Goal: Task Accomplishment & Management: Complete application form

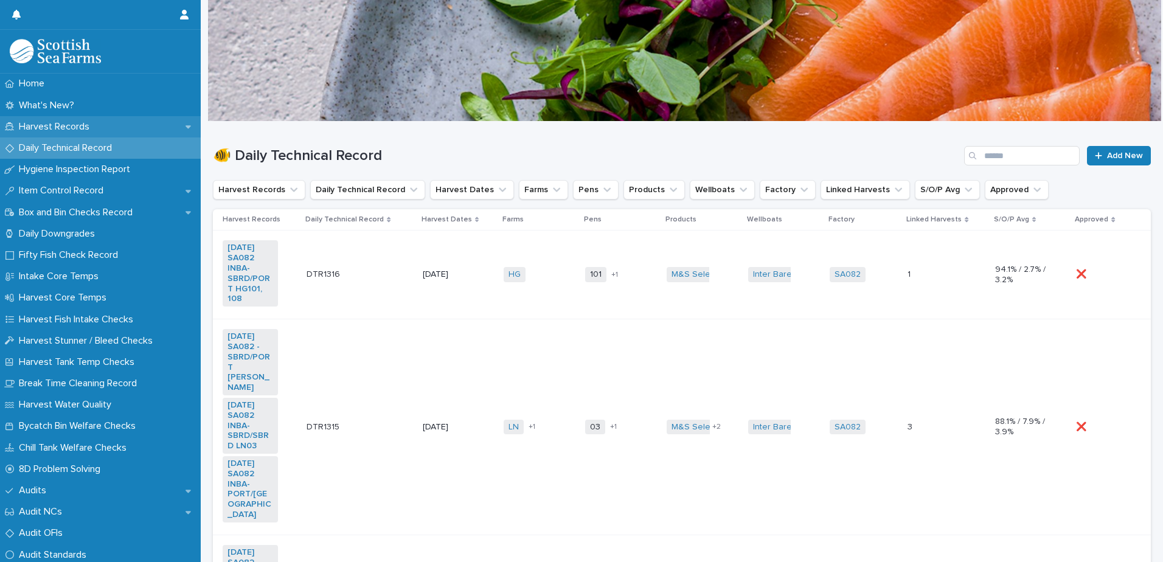
click at [46, 131] on p "Harvest Records" at bounding box center [56, 127] width 85 height 12
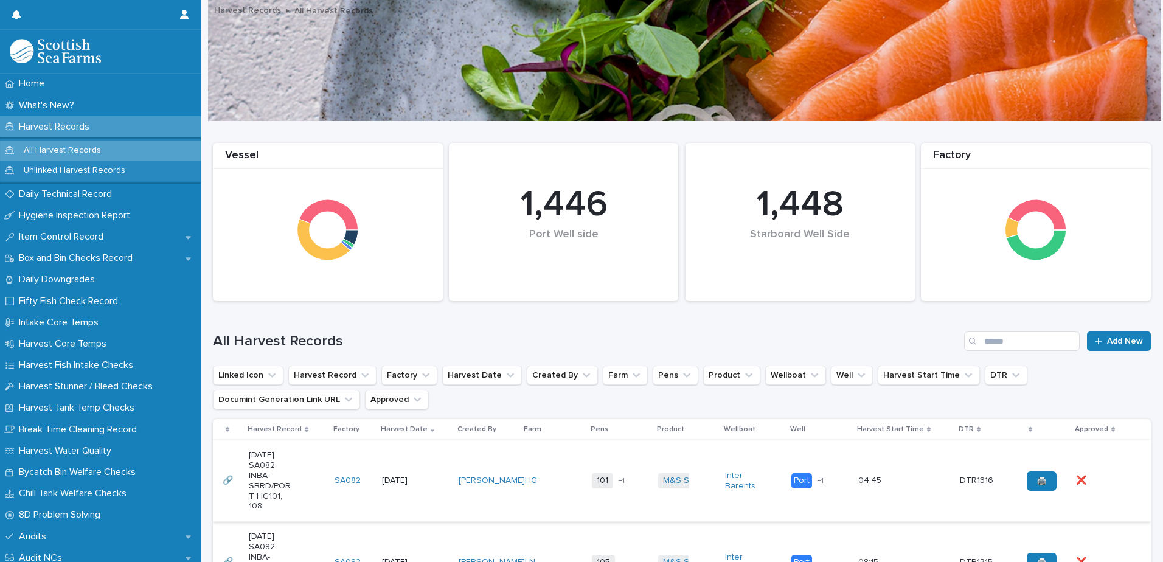
scroll to position [183, 0]
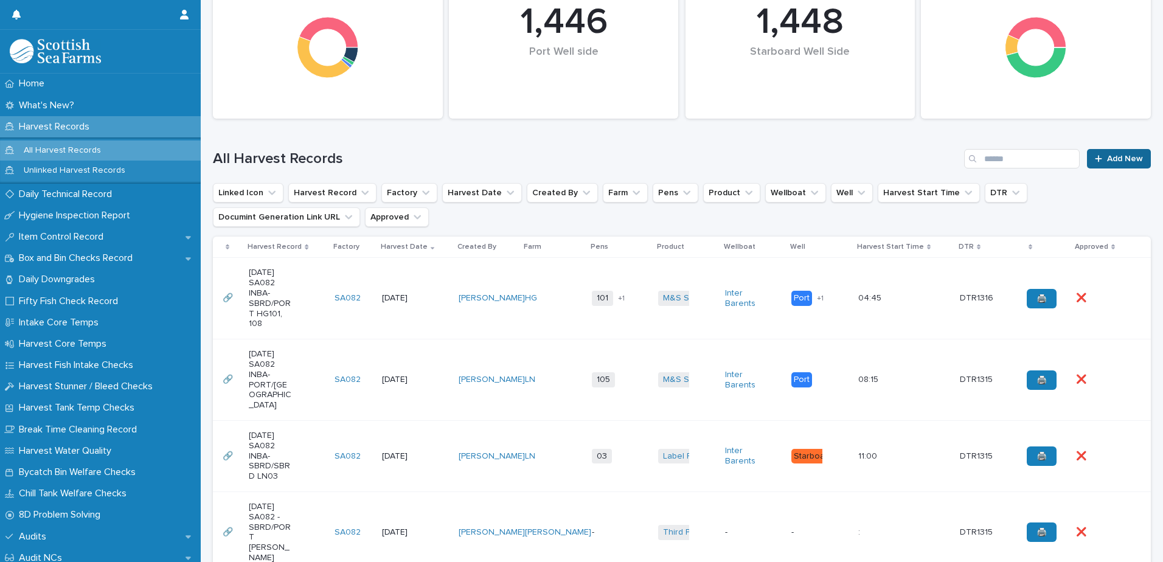
click at [1098, 158] on div at bounding box center [1101, 159] width 12 height 9
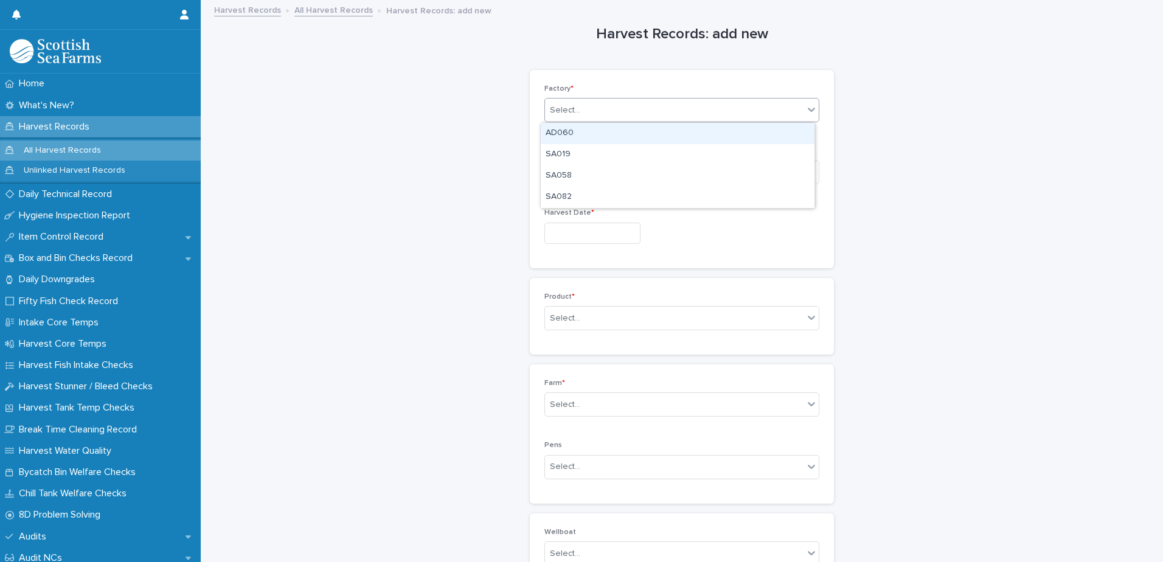
click at [563, 113] on div "Select..." at bounding box center [565, 110] width 30 height 13
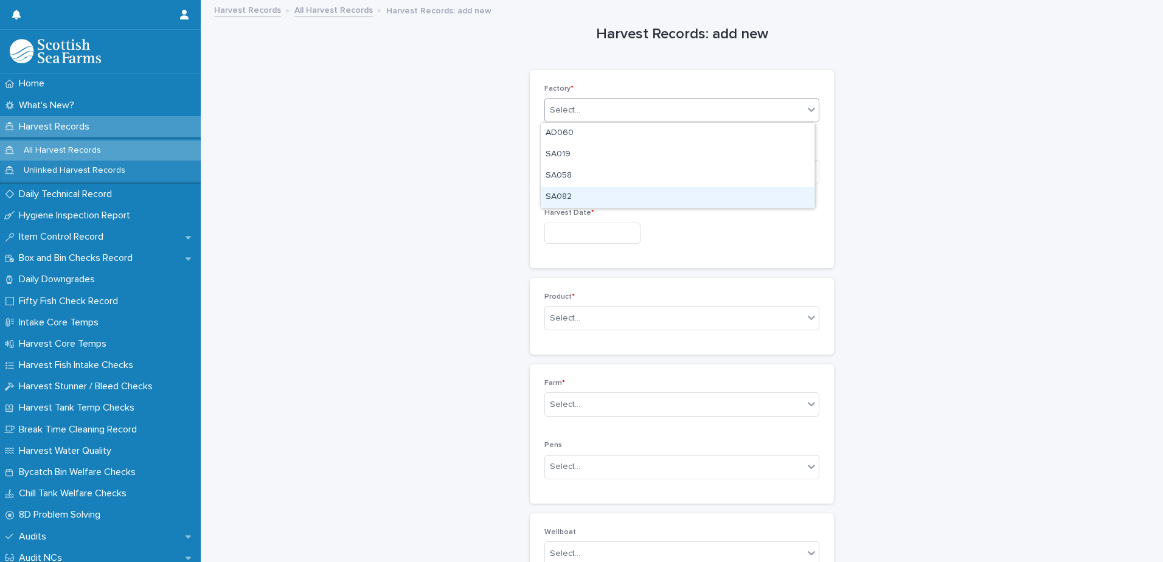
click at [566, 195] on div "SA082" at bounding box center [678, 197] width 274 height 21
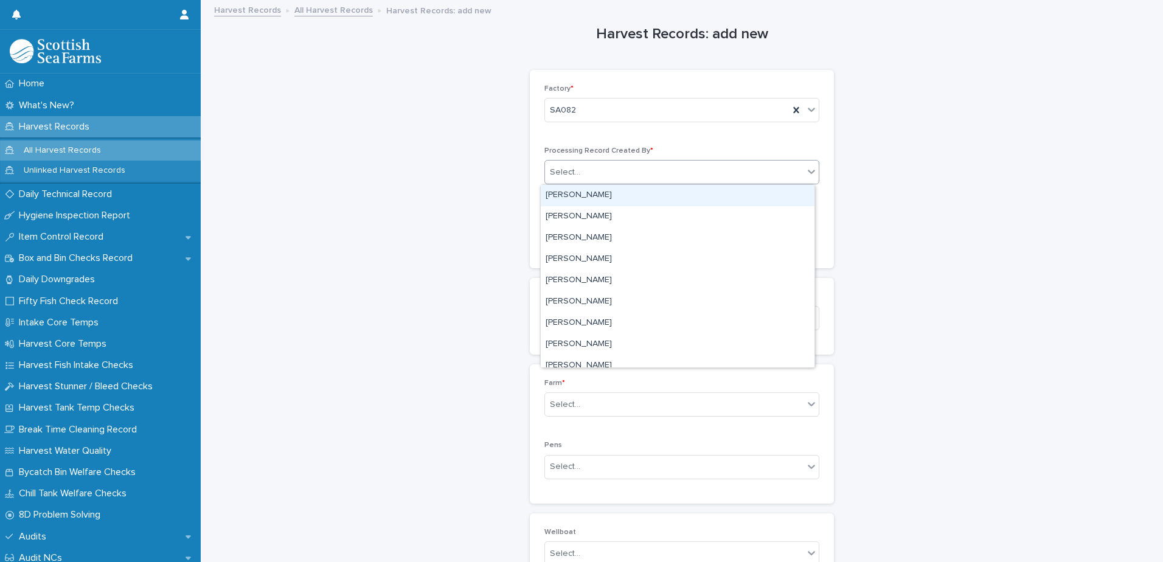
click at [557, 175] on div "Select..." at bounding box center [565, 172] width 30 height 13
type input "****"
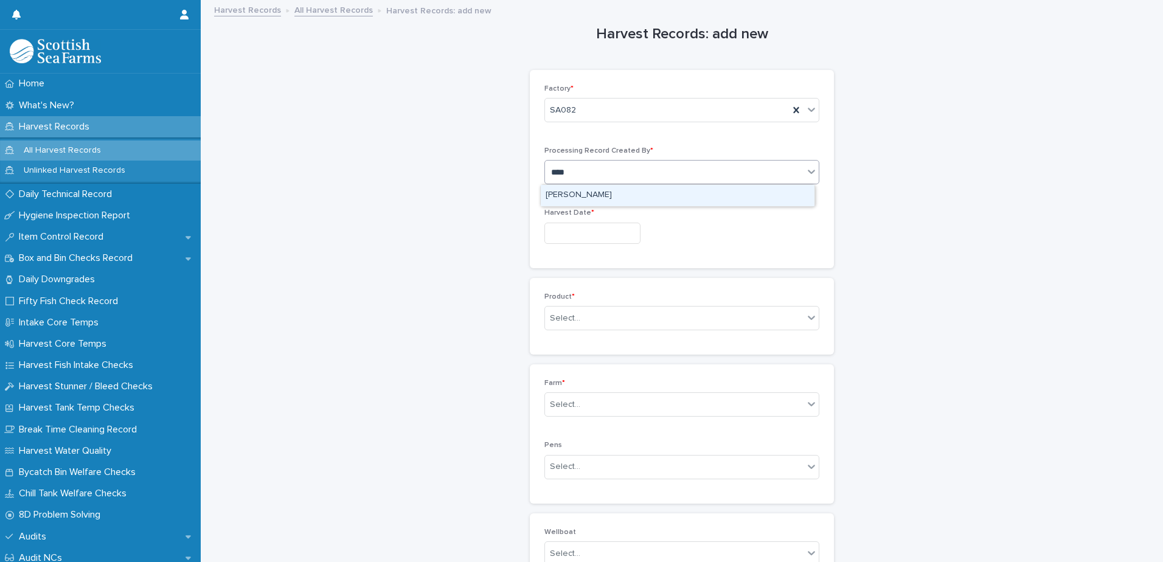
click at [574, 192] on div "[PERSON_NAME]" at bounding box center [678, 195] width 274 height 21
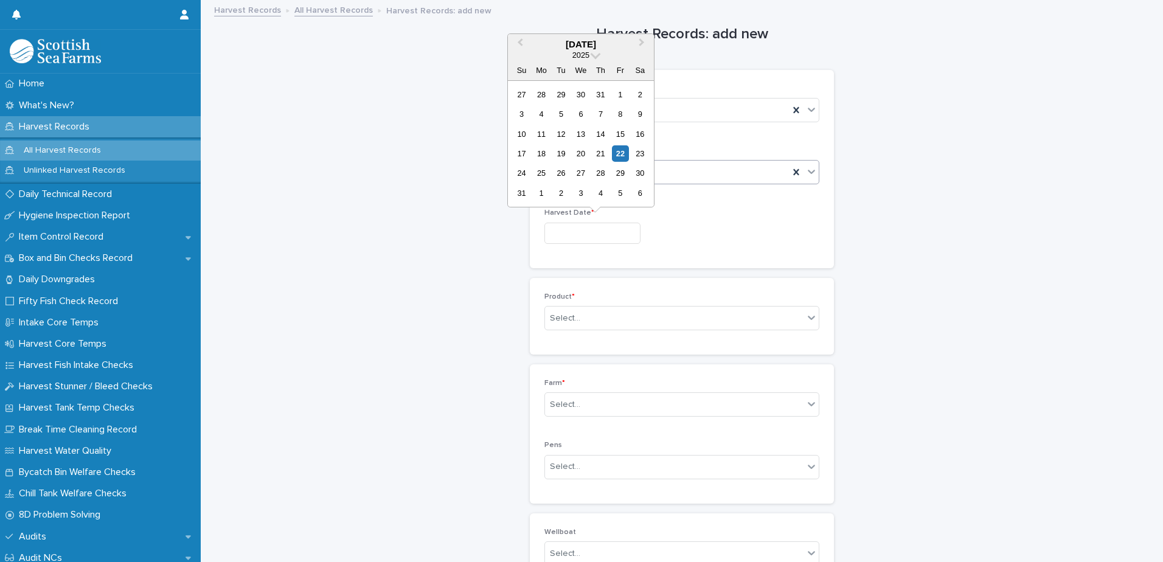
click at [562, 238] on input "text" at bounding box center [592, 233] width 96 height 21
click at [620, 152] on div "22" at bounding box center [620, 153] width 16 height 16
type input "*********"
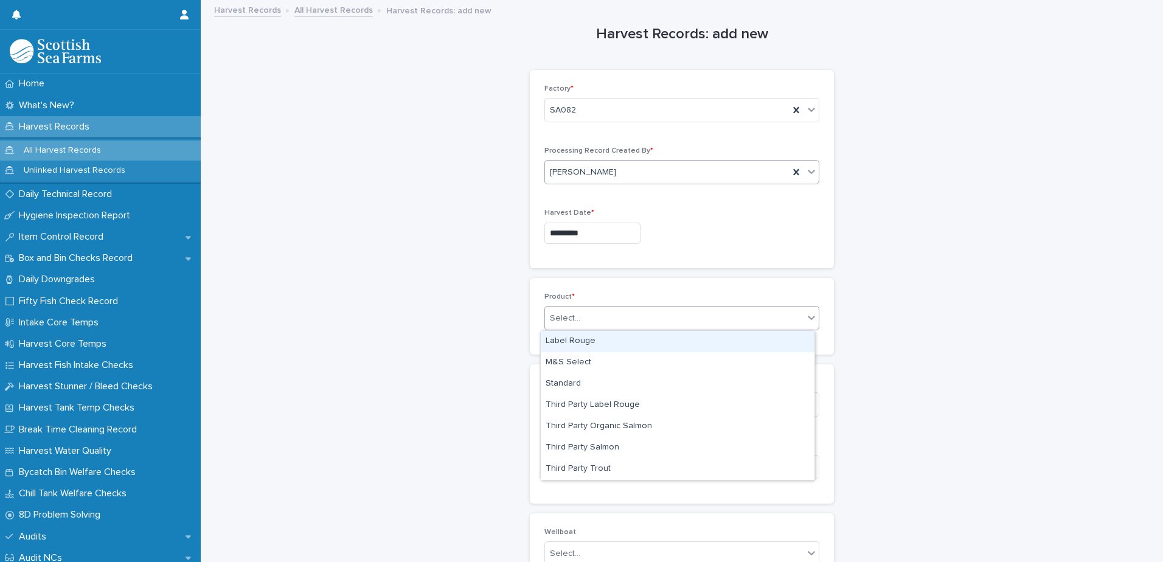
click at [554, 313] on div "Select..." at bounding box center [565, 318] width 30 height 13
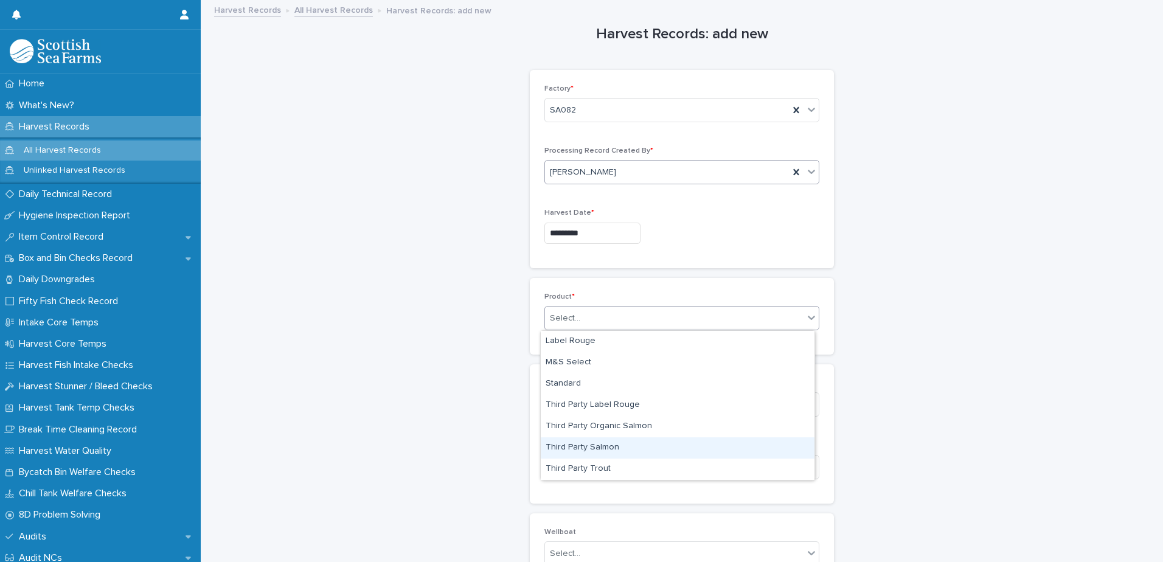
click at [602, 449] on div "Third Party Salmon" at bounding box center [678, 447] width 274 height 21
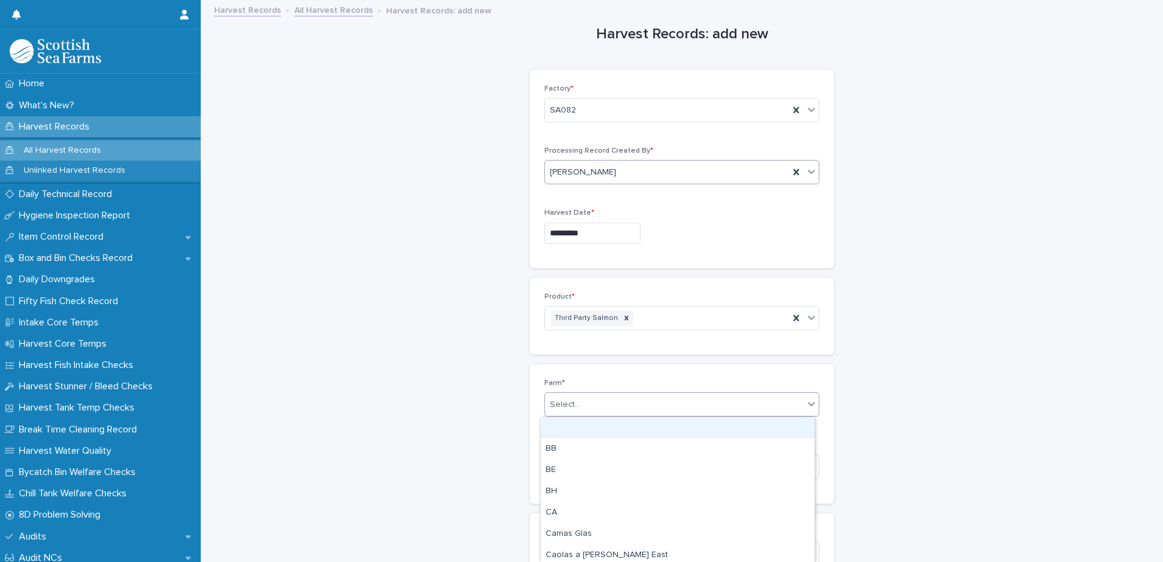
click at [556, 409] on div "Select..." at bounding box center [565, 404] width 30 height 13
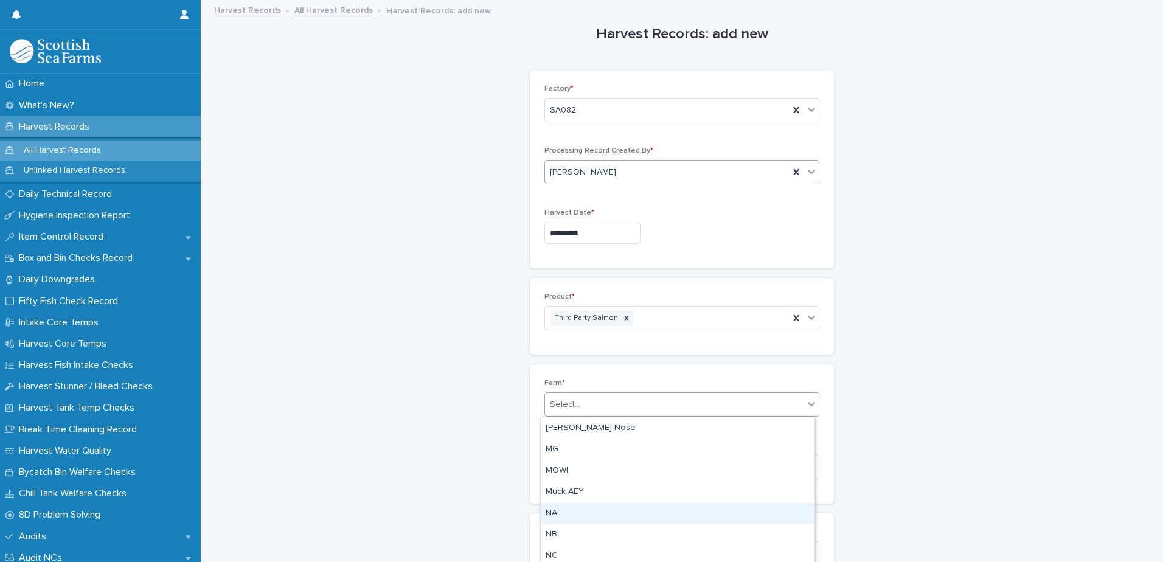
scroll to position [791, 0]
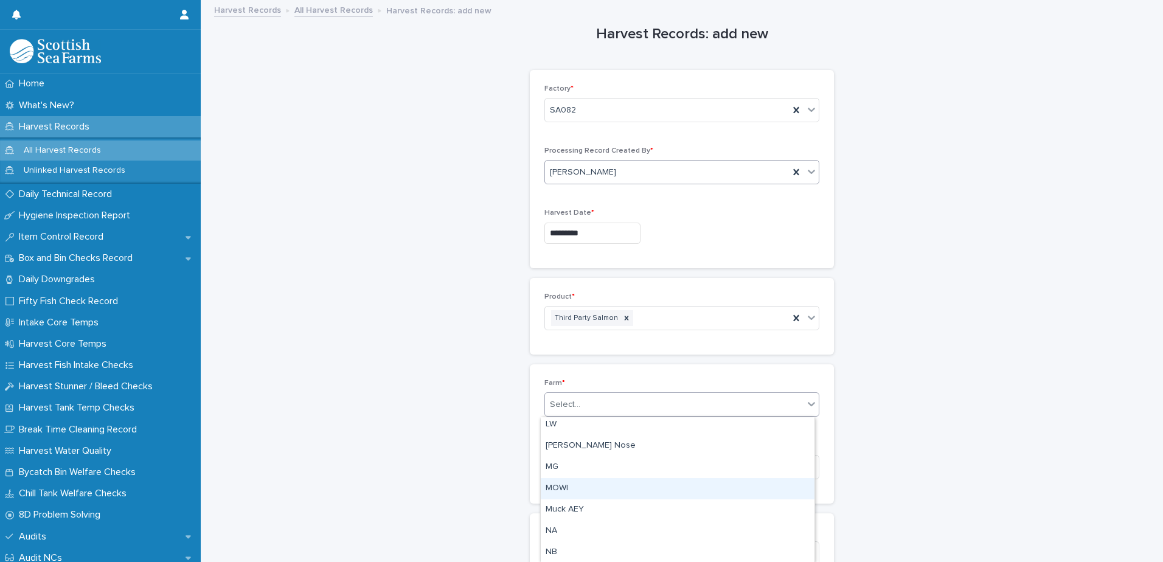
click at [568, 492] on div "MOWI" at bounding box center [678, 488] width 274 height 21
click at [586, 405] on div "MOWI" at bounding box center [667, 405] width 244 height 20
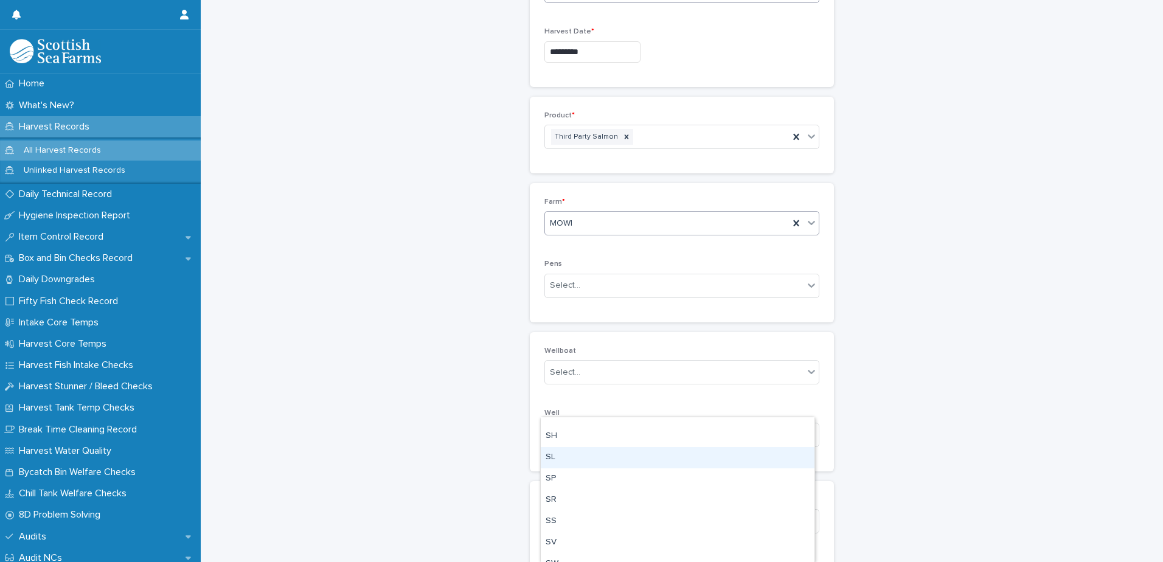
scroll to position [183, 0]
click at [460, 219] on div "Harvest Records: add new Loading... Saving… Loading... Saving… Loading... Savin…" at bounding box center [682, 234] width 938 height 830
click at [652, 222] on div "MOWI" at bounding box center [667, 222] width 244 height 20
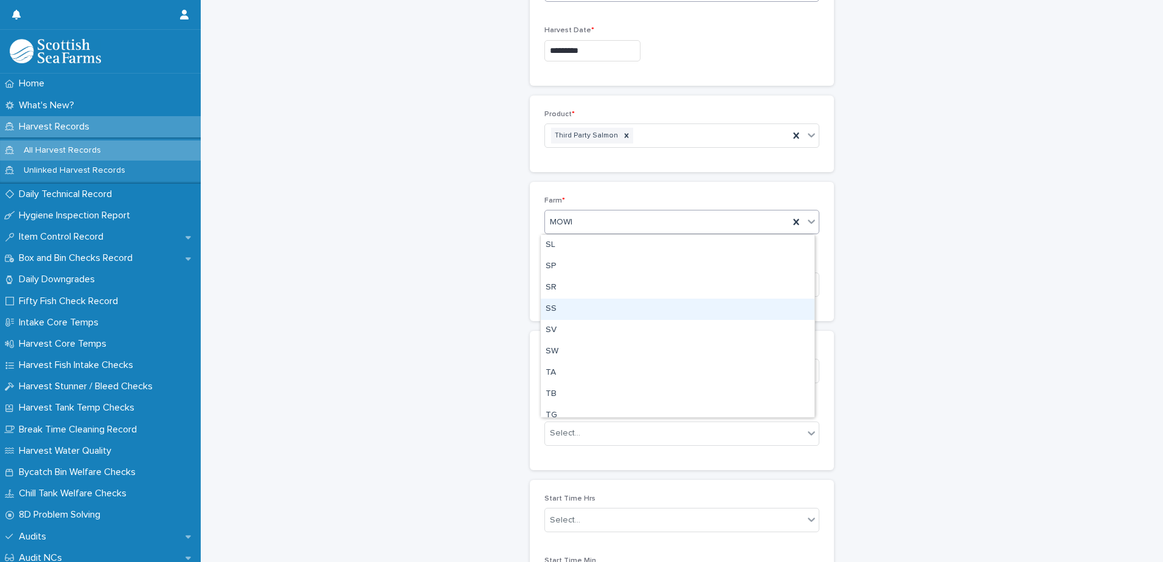
scroll to position [1393, 0]
click at [794, 221] on icon at bounding box center [796, 222] width 12 height 12
click at [580, 285] on div "Select..." at bounding box center [674, 284] width 259 height 20
click at [433, 288] on div "Harvest Records: add new Loading... Saving… Loading... Saving… Loading... Savin…" at bounding box center [682, 234] width 938 height 830
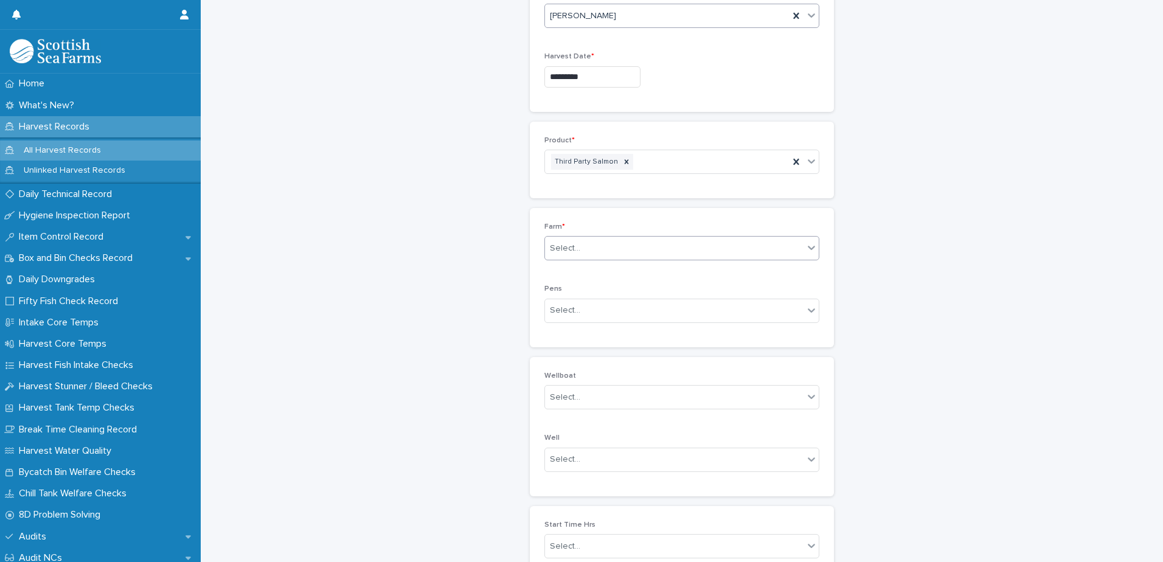
scroll to position [156, 0]
click at [580, 248] on div "Select..." at bounding box center [674, 249] width 259 height 20
click at [565, 299] on div "[PERSON_NAME]" at bounding box center [678, 302] width 274 height 21
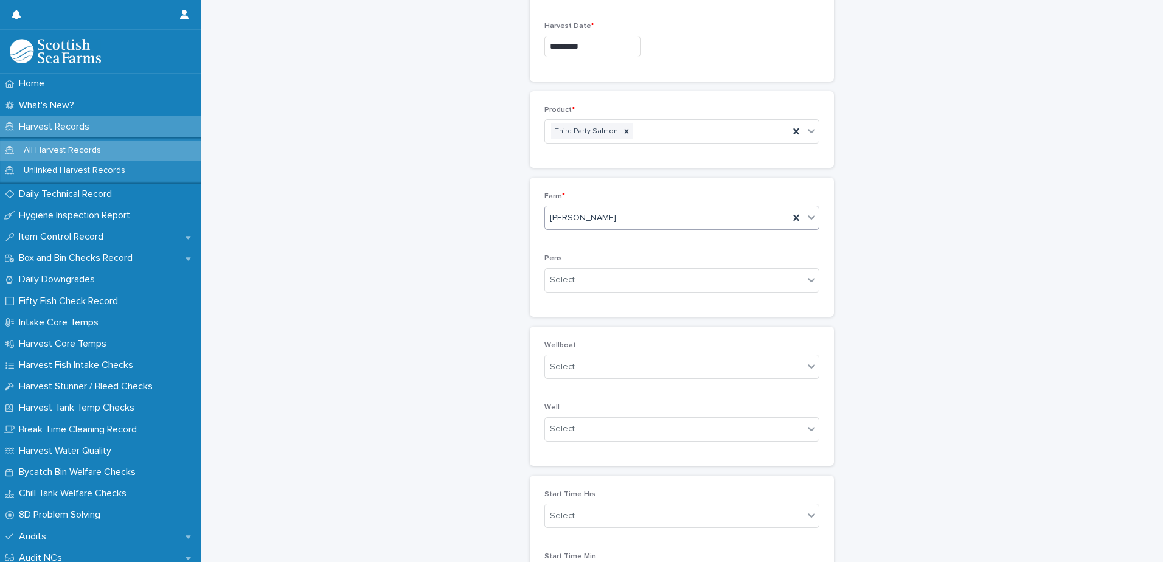
scroll to position [338, 0]
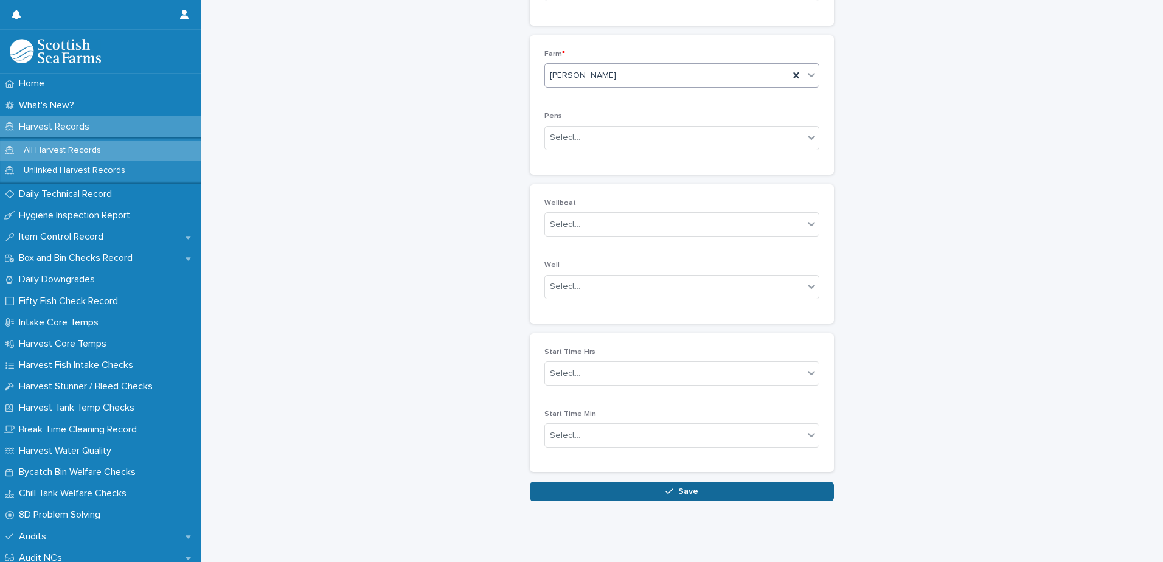
click at [668, 482] on button "Save" at bounding box center [682, 491] width 304 height 19
